Goal: Navigation & Orientation: Find specific page/section

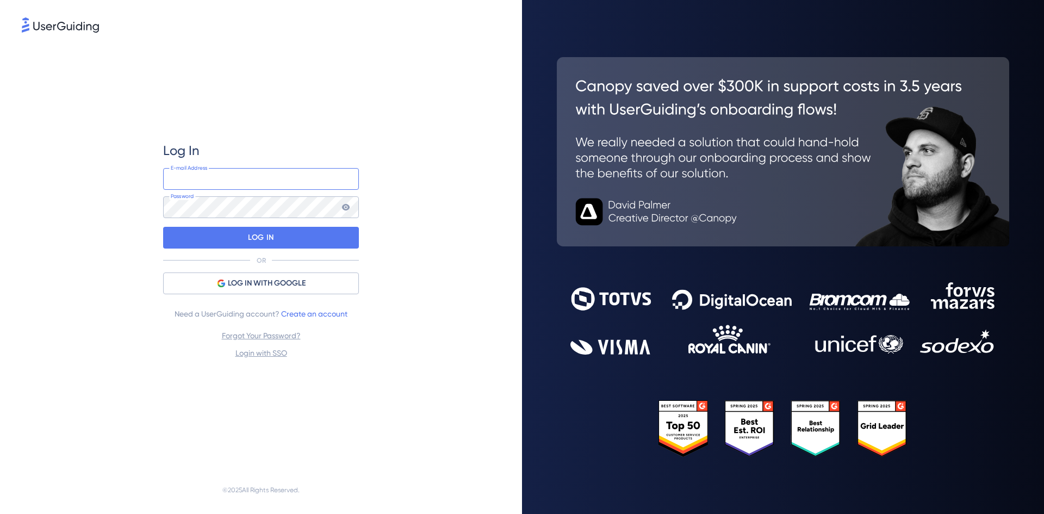
type input "[EMAIL_ADDRESS][DOMAIN_NAME]"
click at [71, 247] on div "Log In [EMAIL_ADDRESS][DOMAIN_NAME] E-mail Address Password LOG IN OR LOG IN WI…" at bounding box center [261, 250] width 479 height 431
click at [252, 238] on p "LOG IN" at bounding box center [261, 237] width 26 height 17
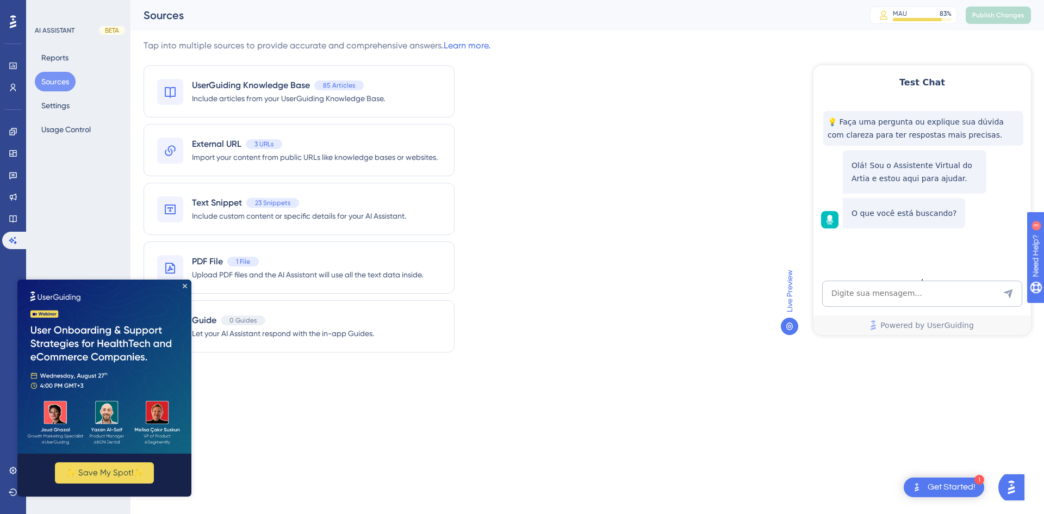
drag, startPoint x: 87, startPoint y: 253, endPoint x: 90, endPoint y: 265, distance: 12.9
click at [86, 253] on div "AI ASSISTANT BETA Reports Sources Settings Usage Control" at bounding box center [78, 257] width 104 height 514
click at [320, 0] on html "1 Get Started! Performance Users Engagement Widgets Feedback Product Updates Kn…" at bounding box center [522, 0] width 1044 height 0
drag, startPoint x: 183, startPoint y: 286, endPoint x: 210, endPoint y: 581, distance: 296.6
click at [183, 286] on icon "Close Preview" at bounding box center [185, 286] width 4 height 4
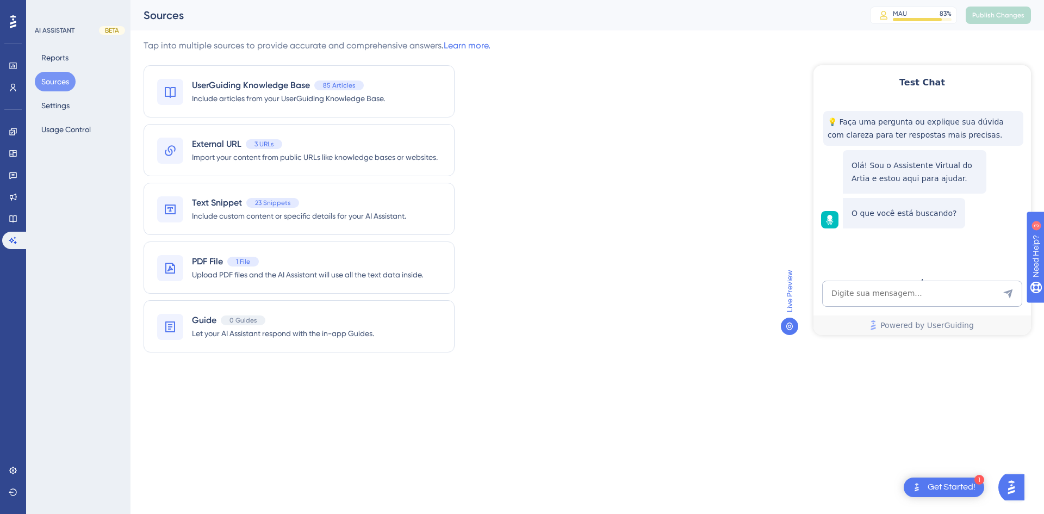
click at [519, 0] on html "1 Get Started! Performance Users Engagement Widgets Feedback Product Updates Kn…" at bounding box center [522, 0] width 1044 height 0
click at [14, 220] on icon at bounding box center [13, 218] width 9 height 9
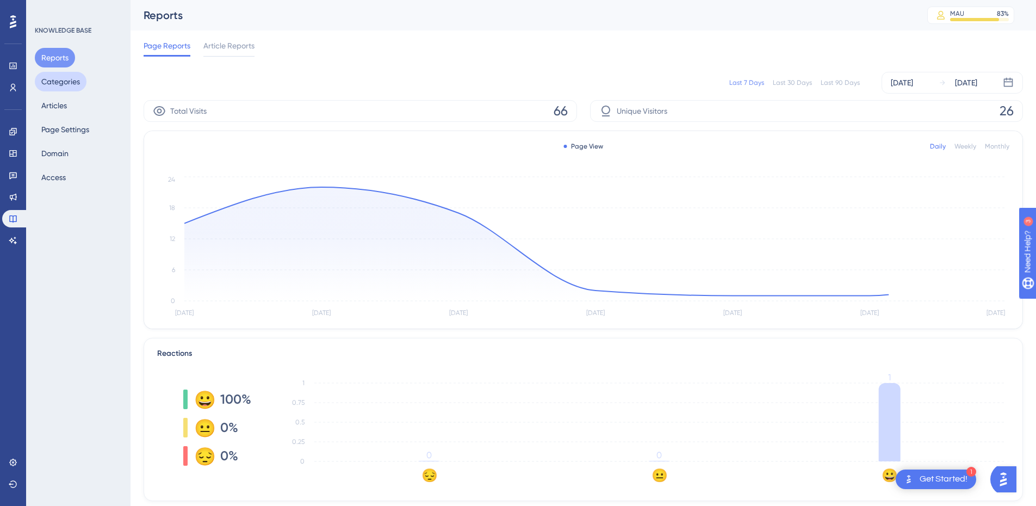
click at [52, 85] on button "Categories" at bounding box center [61, 82] width 52 height 20
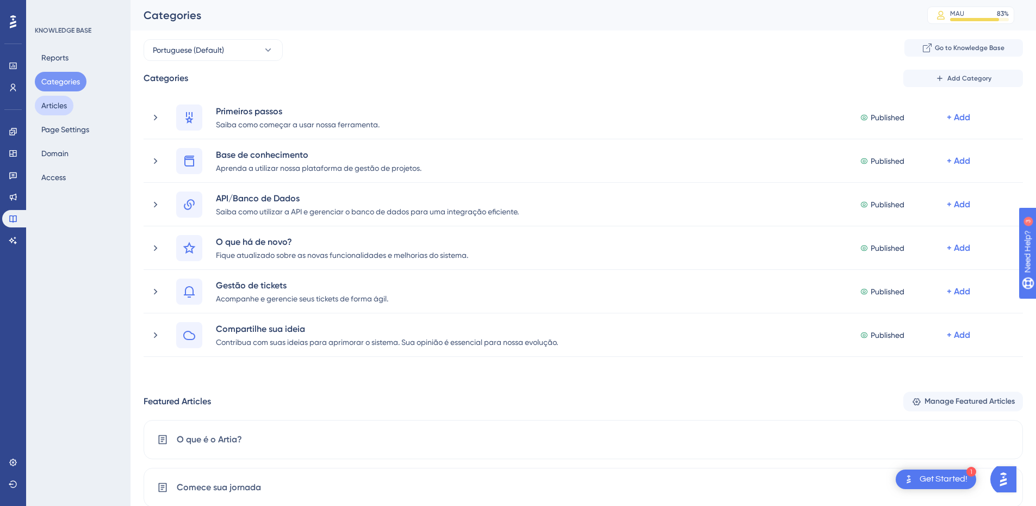
click at [51, 108] on button "Articles" at bounding box center [54, 106] width 39 height 20
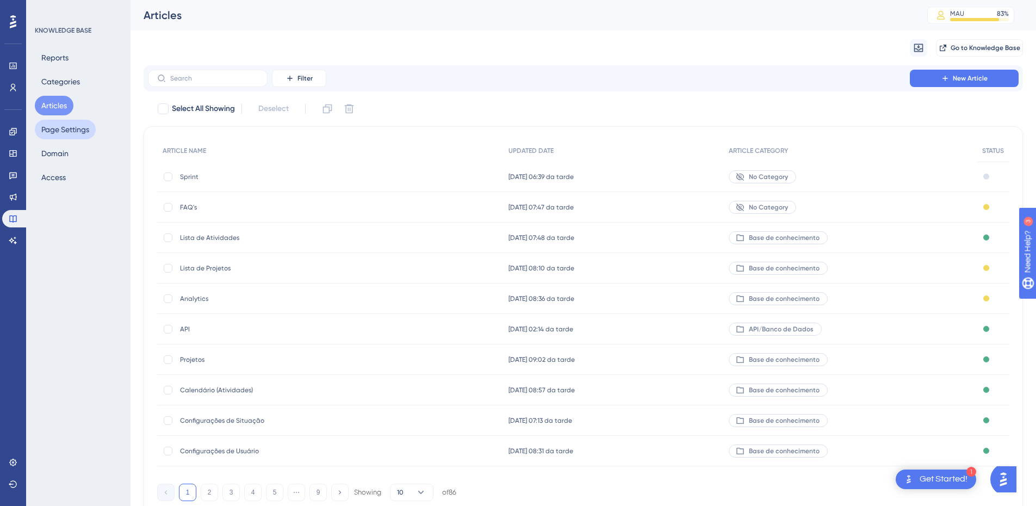
click at [51, 131] on button "Page Settings" at bounding box center [65, 130] width 61 height 20
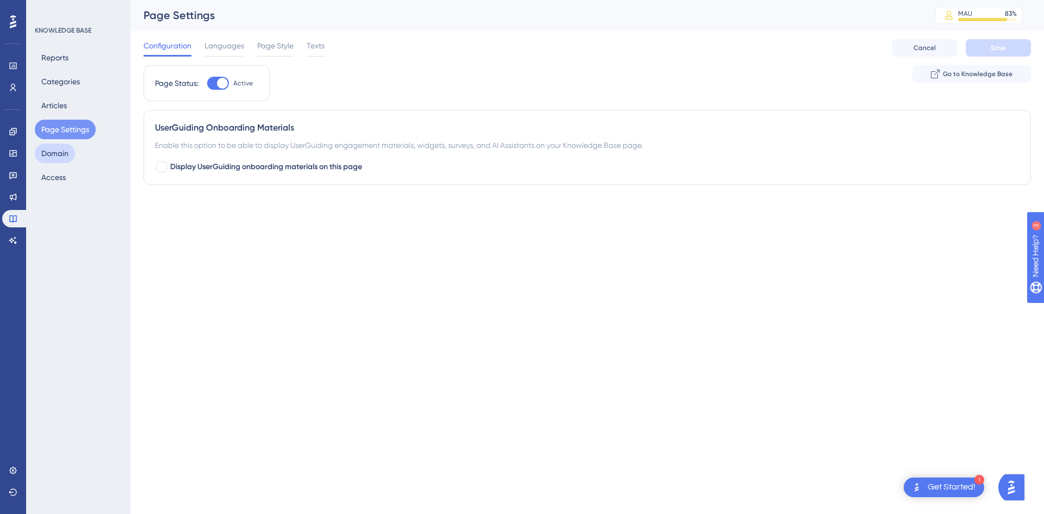
click at [54, 153] on button "Domain" at bounding box center [55, 154] width 40 height 20
